Goal: Information Seeking & Learning: Understand process/instructions

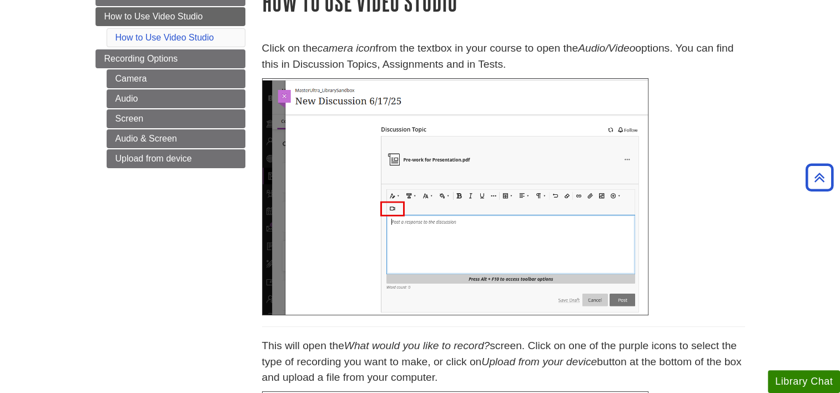
scroll to position [55, 0]
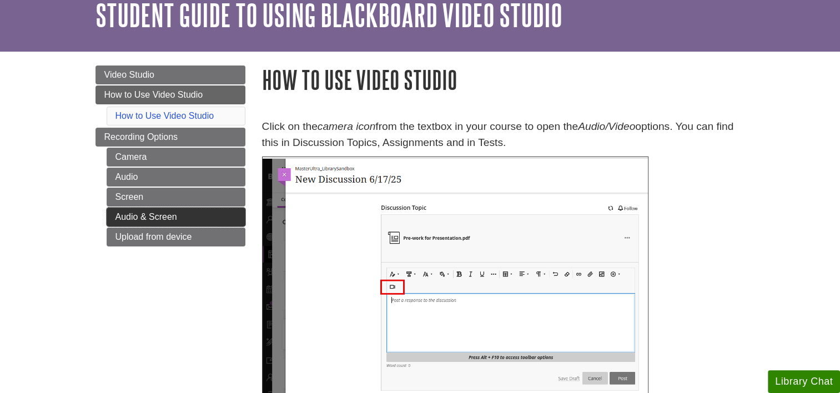
click at [146, 216] on link "Audio & Screen" at bounding box center [176, 217] width 139 height 19
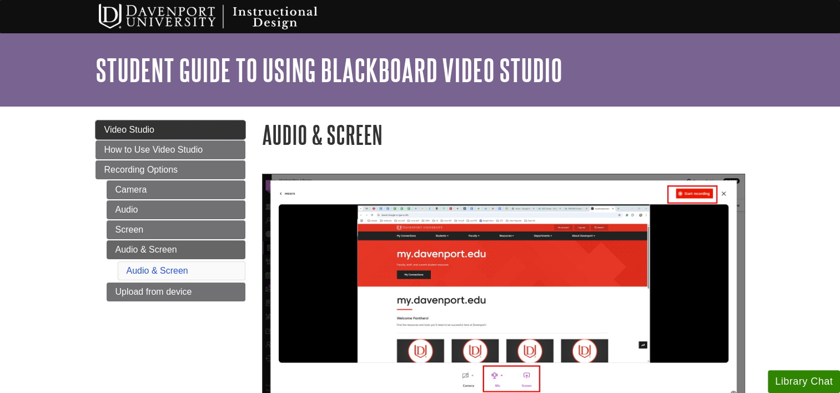
click at [179, 132] on link "Video Studio" at bounding box center [171, 130] width 150 height 19
